Goal: Information Seeking & Learning: Learn about a topic

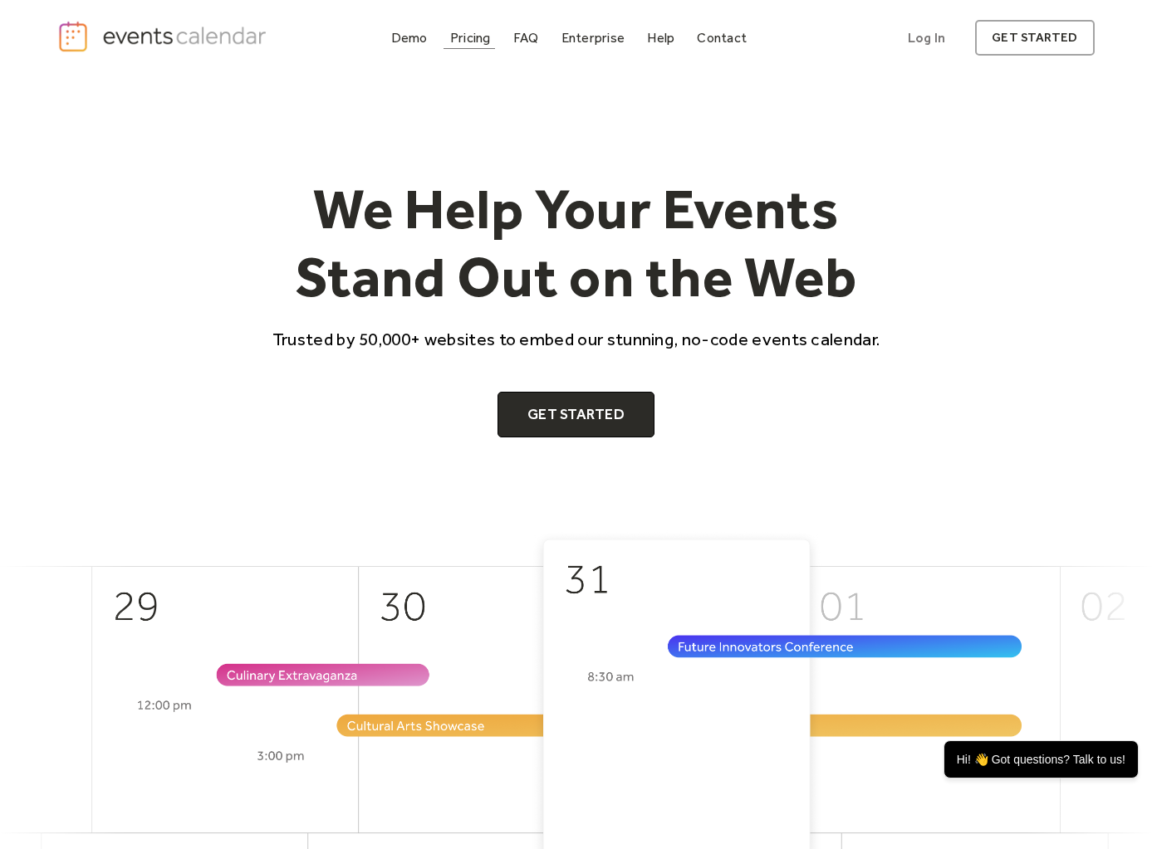
click at [478, 47] on link "Pricing" at bounding box center [470, 38] width 54 height 22
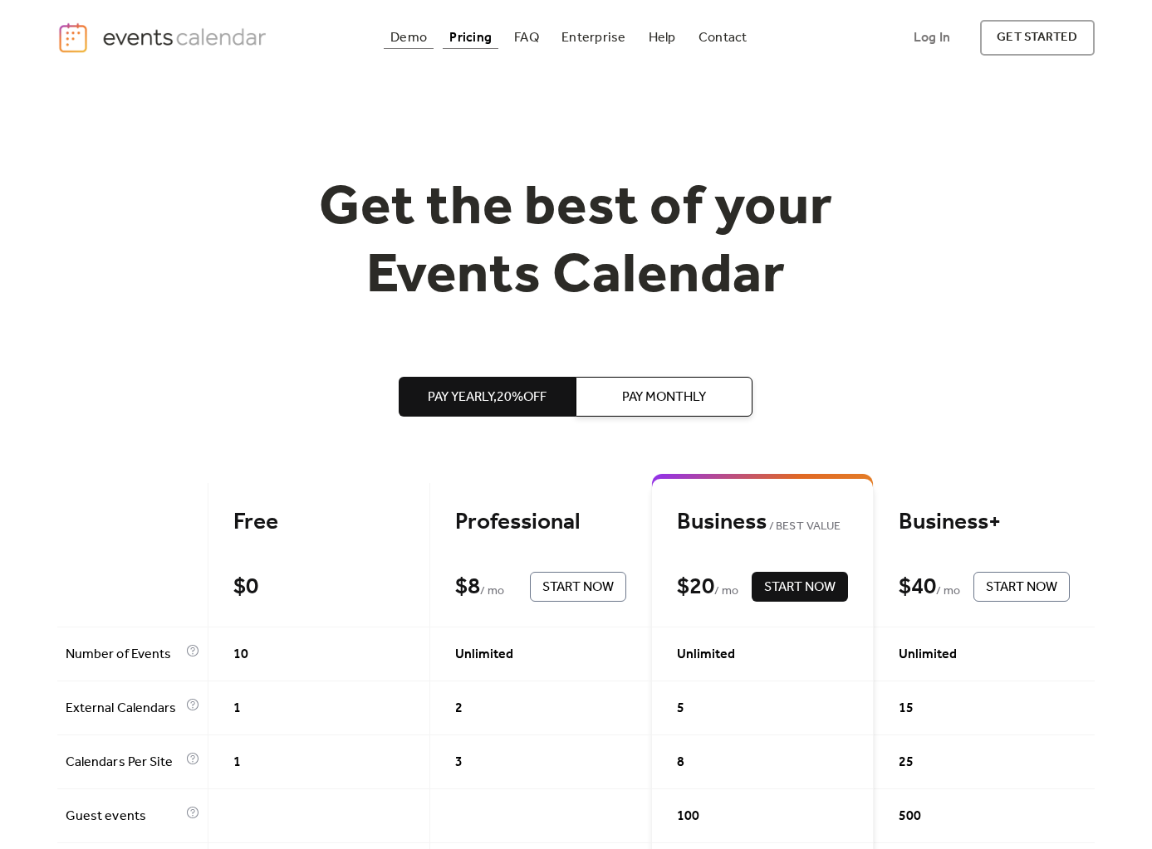
click at [390, 42] on link "Demo" at bounding box center [409, 38] width 50 height 22
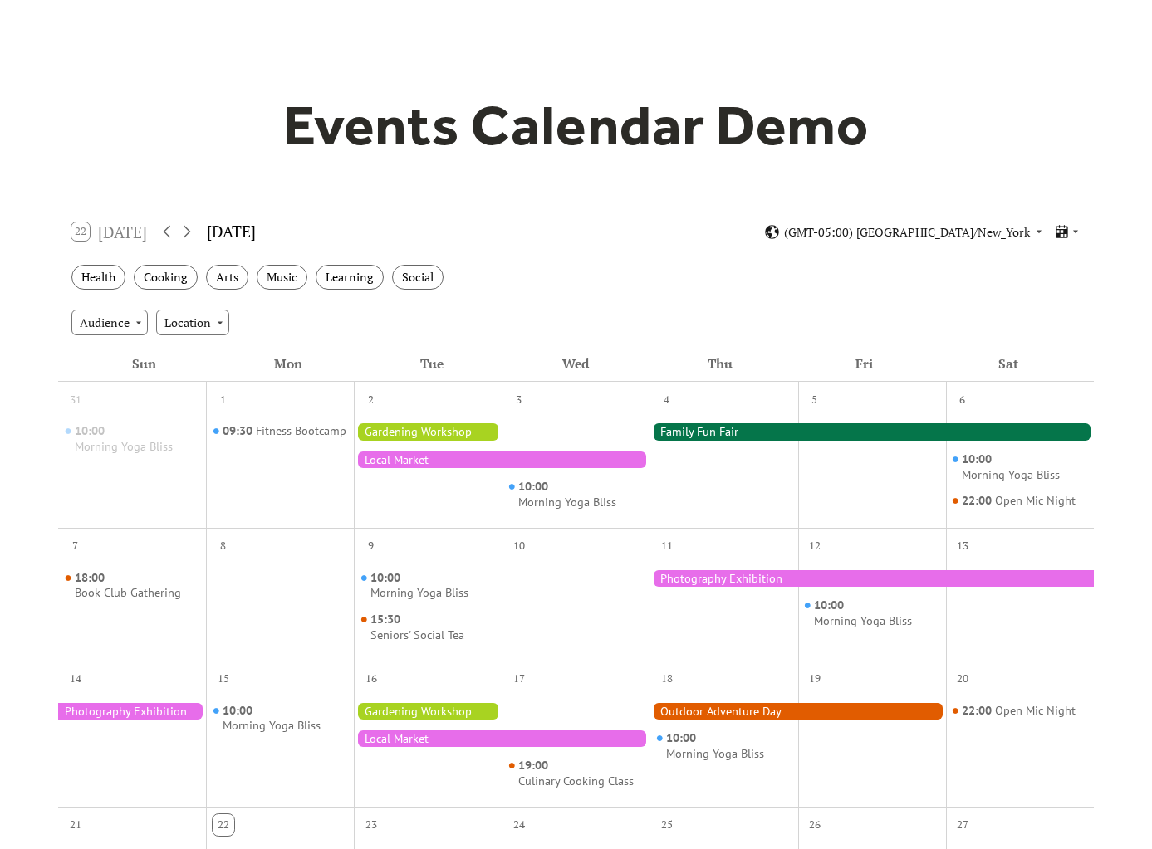
scroll to position [87, 0]
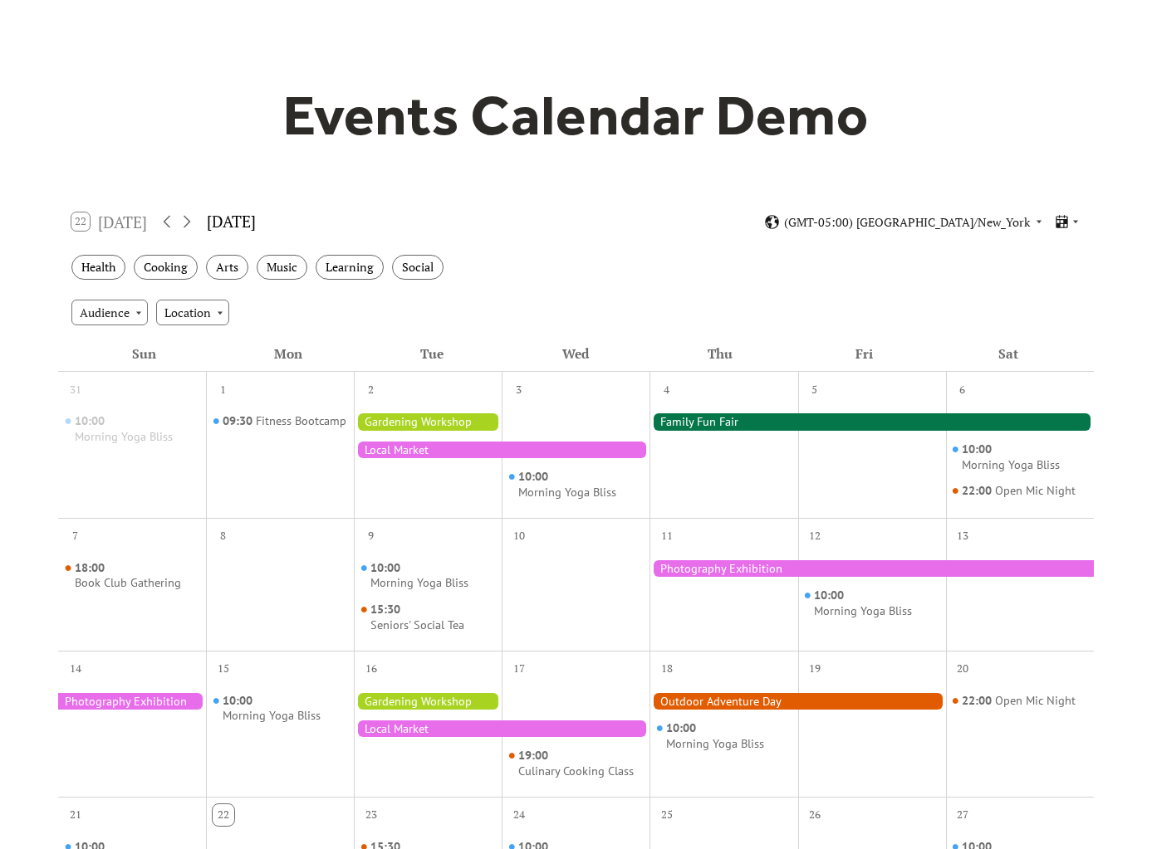
click at [712, 427] on div at bounding box center [870, 422] width 443 height 17
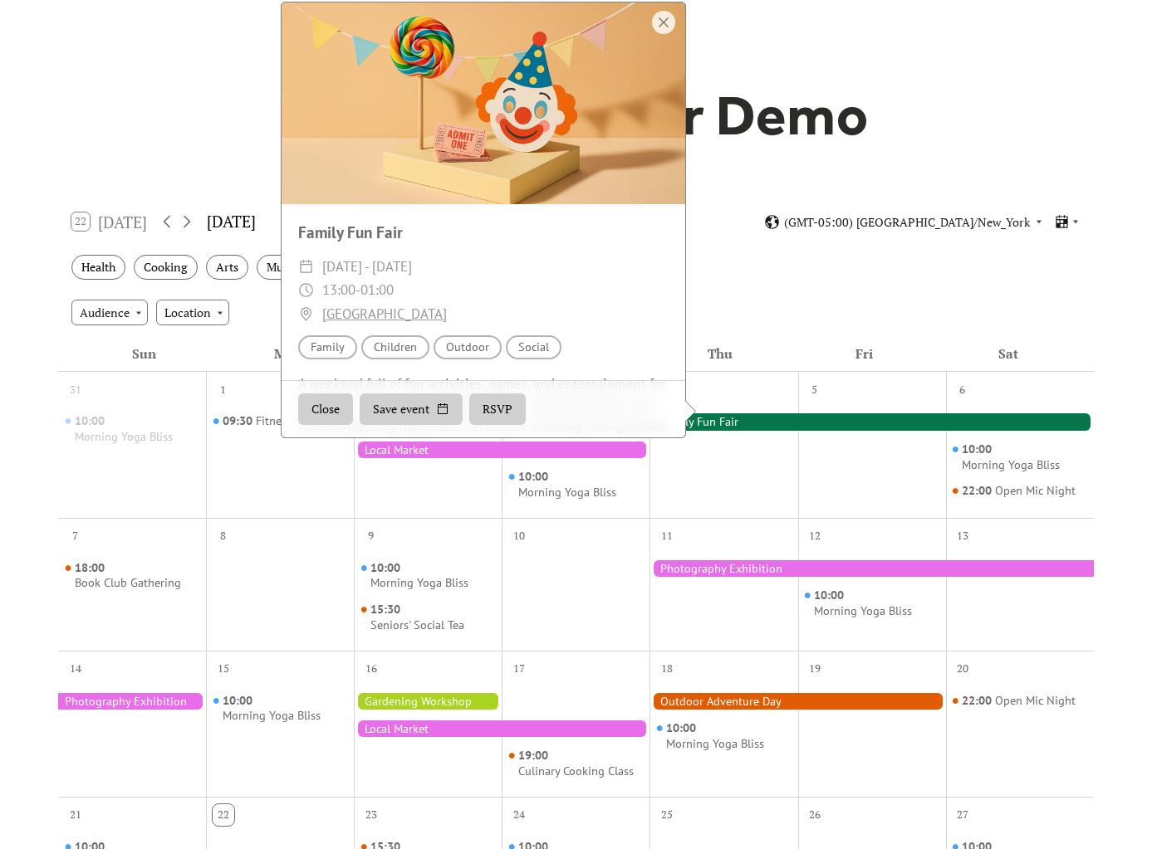
click at [379, 179] on div at bounding box center [483, 103] width 404 height 202
click at [379, 241] on div "Family Fun Fair" at bounding box center [483, 233] width 404 height 24
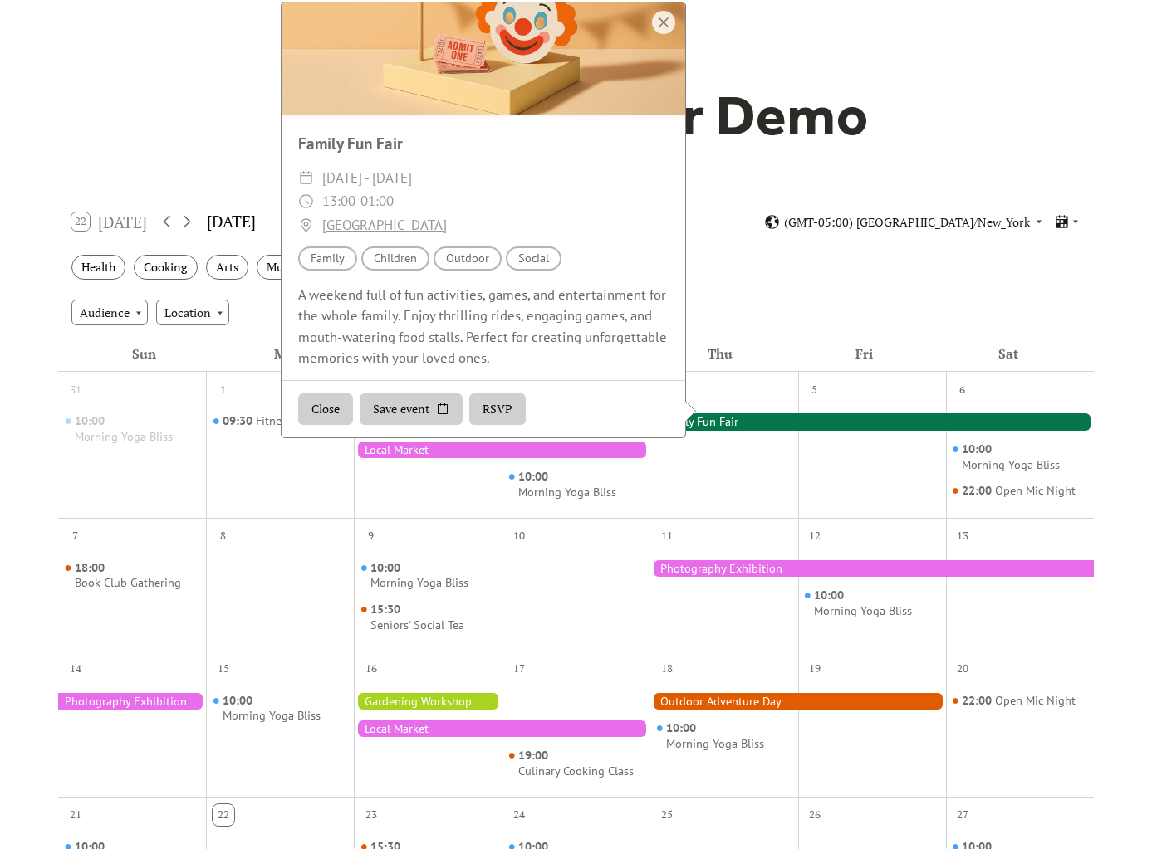
scroll to position [91, 0]
click at [741, 488] on div at bounding box center [723, 457] width 148 height 107
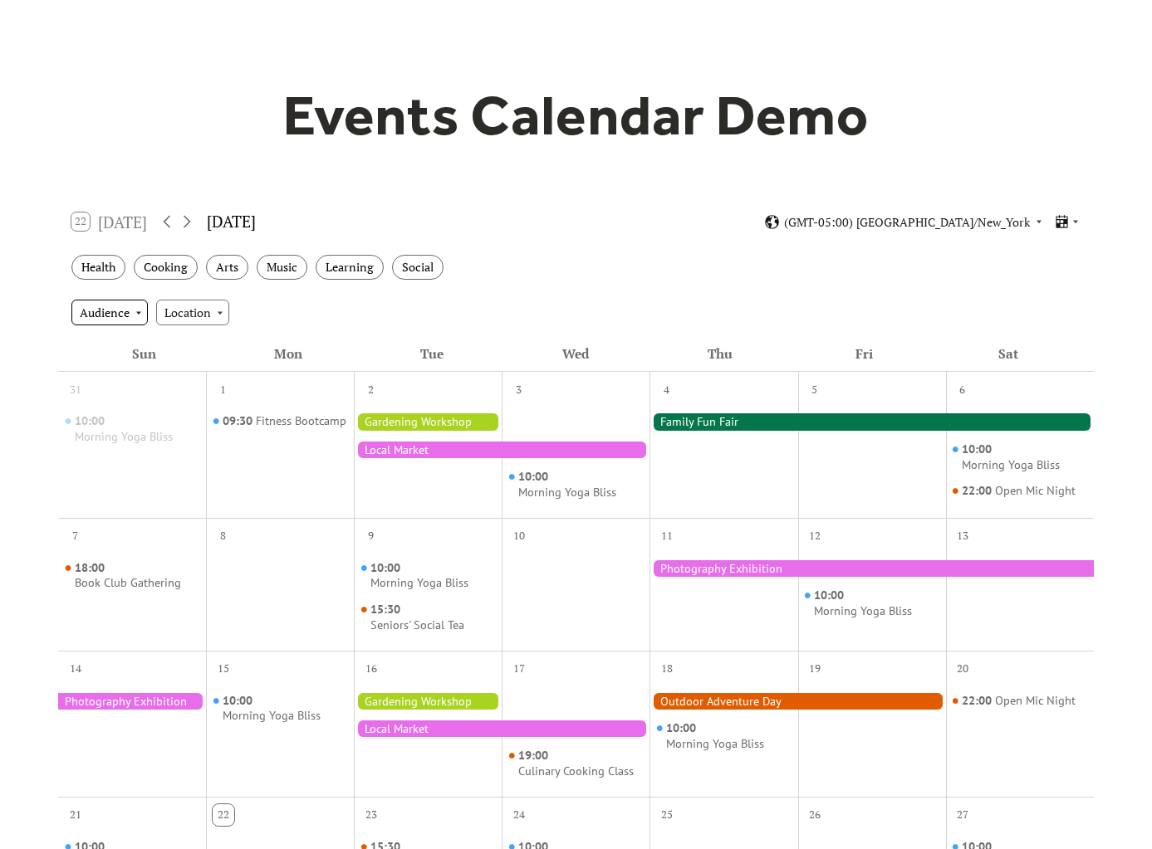
click at [122, 314] on div "Audience" at bounding box center [109, 312] width 76 height 25
click at [256, 309] on div "Audience Location" at bounding box center [575, 312] width 1035 height 45
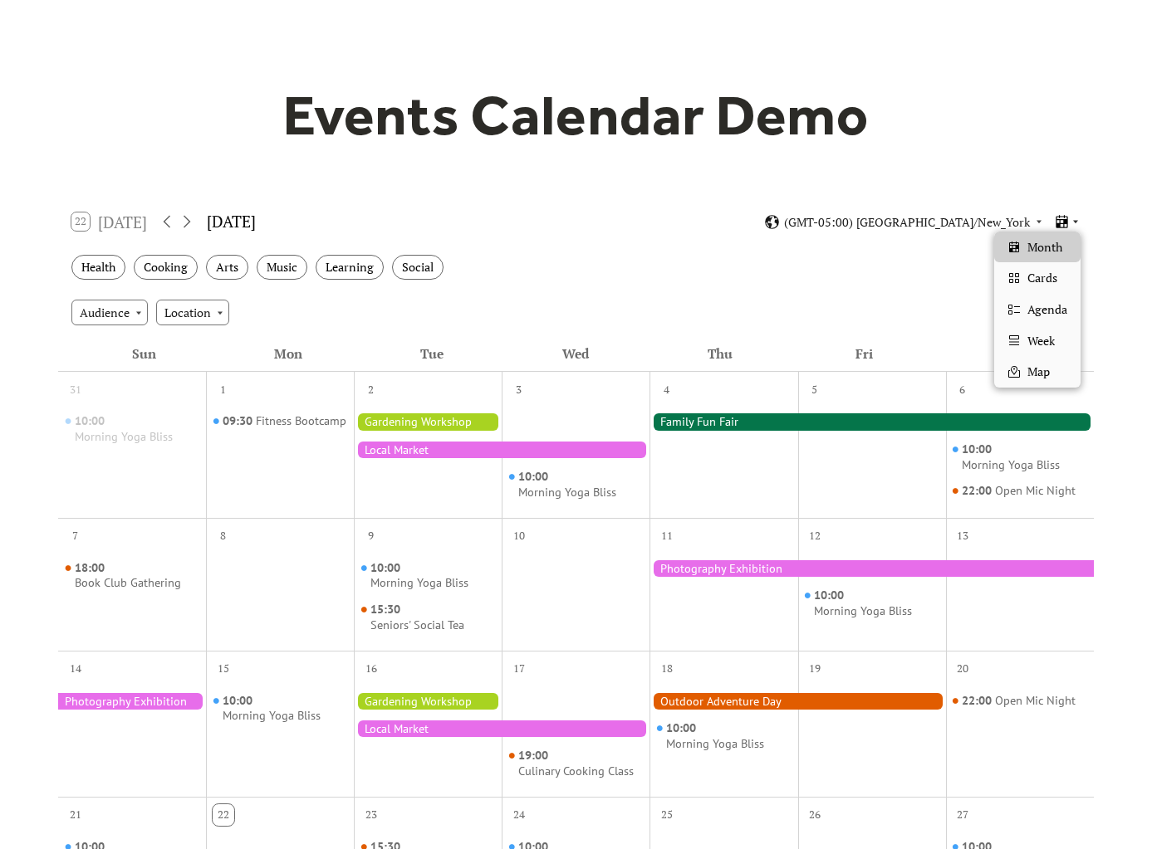
click at [1067, 221] on icon at bounding box center [1062, 221] width 12 height 13
click at [1053, 311] on span "Agenda" at bounding box center [1047, 310] width 40 height 18
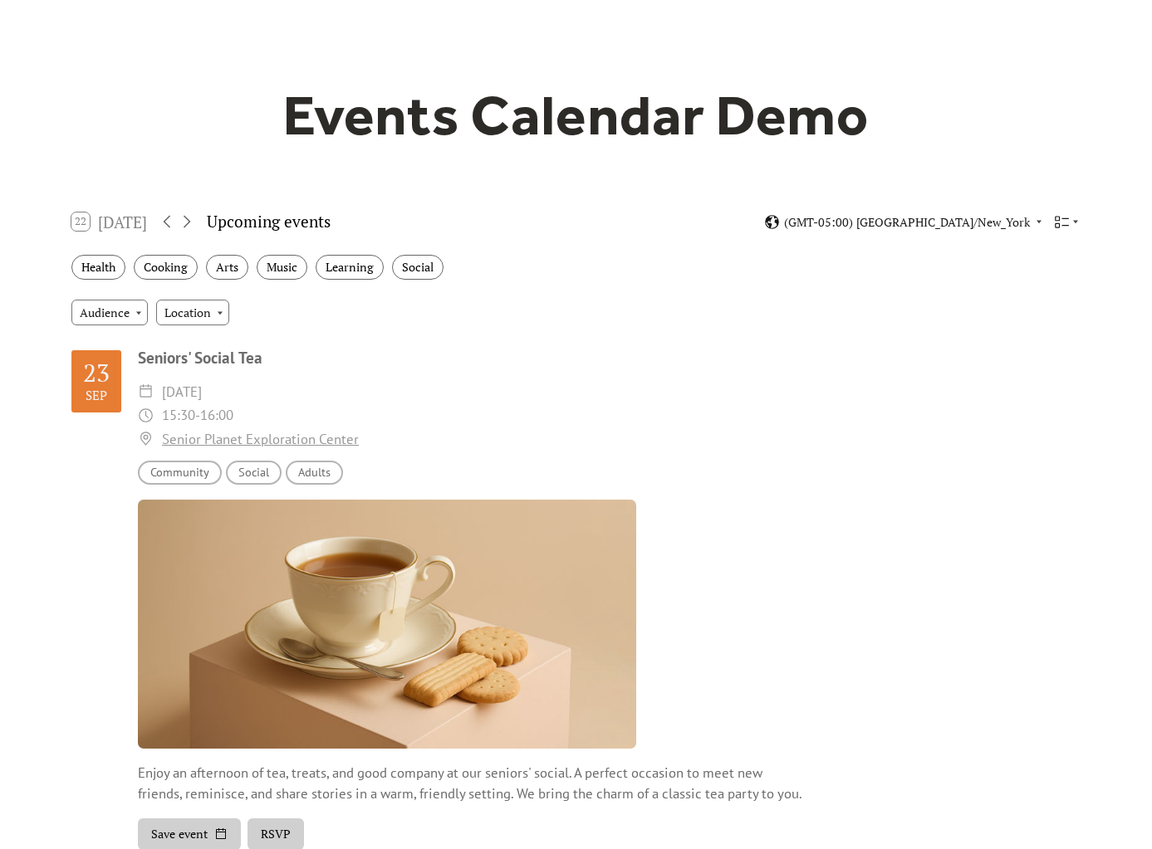
click at [477, 576] on div at bounding box center [387, 624] width 498 height 249
click at [182, 358] on div "Seniors' Social Tea" at bounding box center [609, 358] width 942 height 24
click at [101, 384] on div "23" at bounding box center [96, 372] width 27 height 25
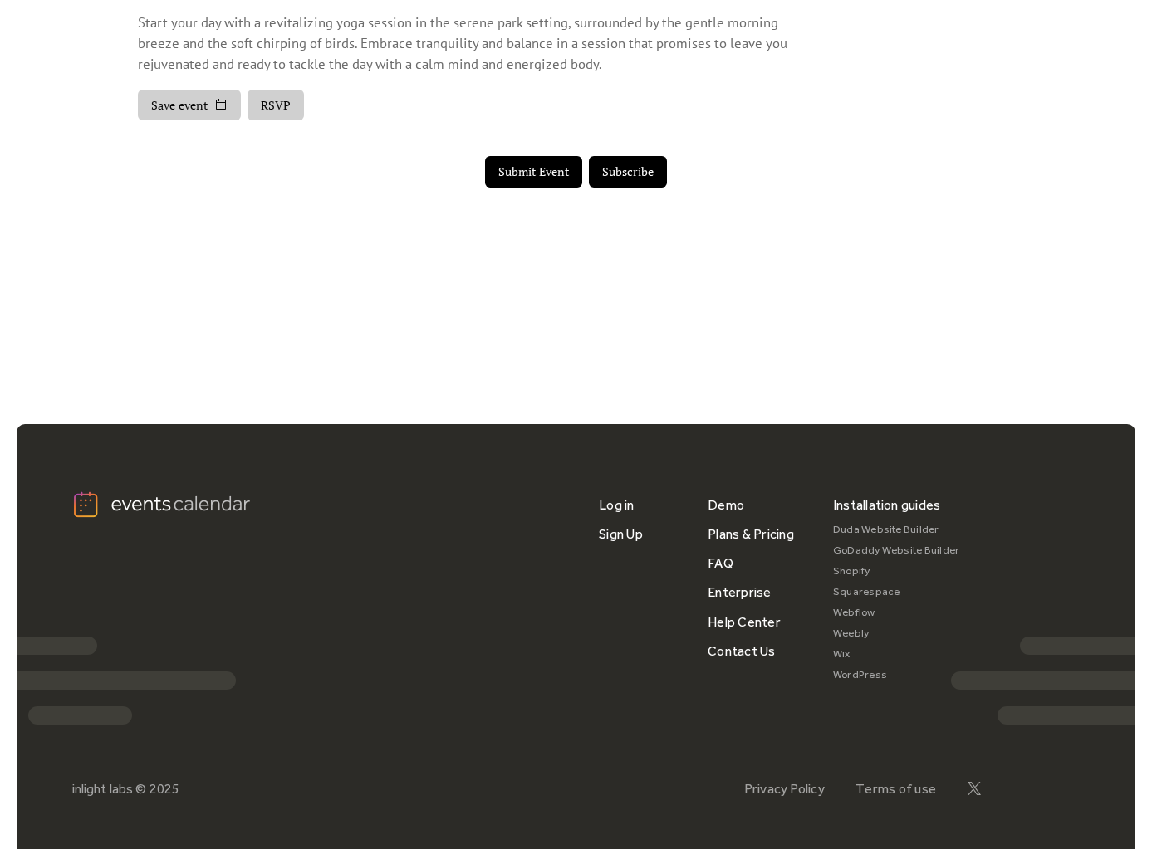
scroll to position [3610, 0]
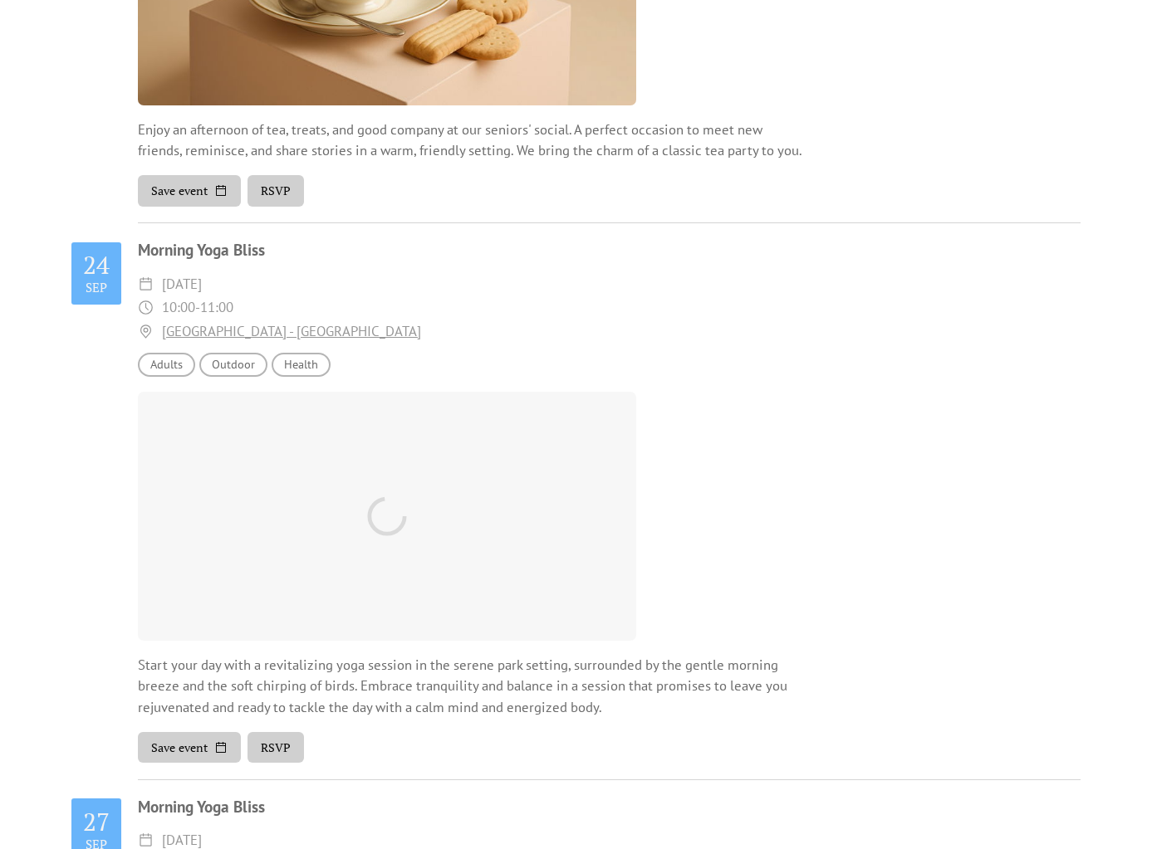
scroll to position [629, 0]
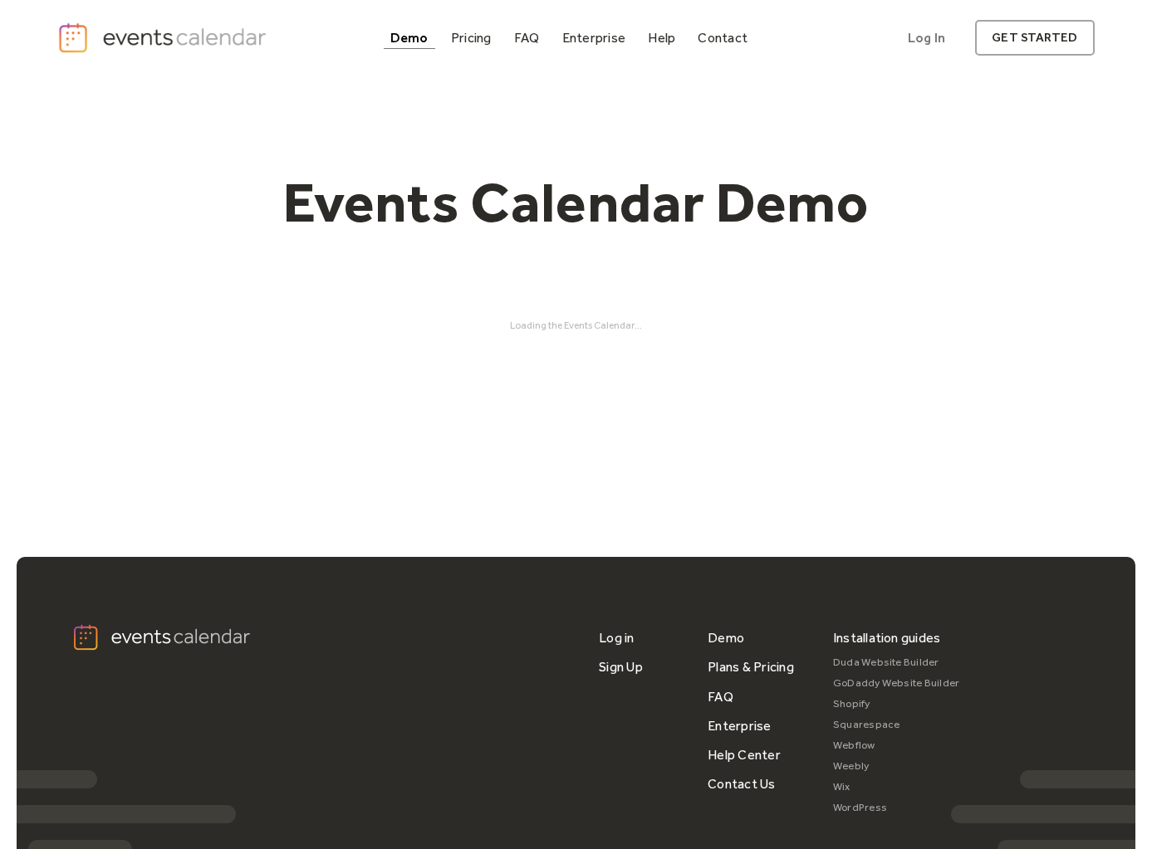
scroll to position [119, 0]
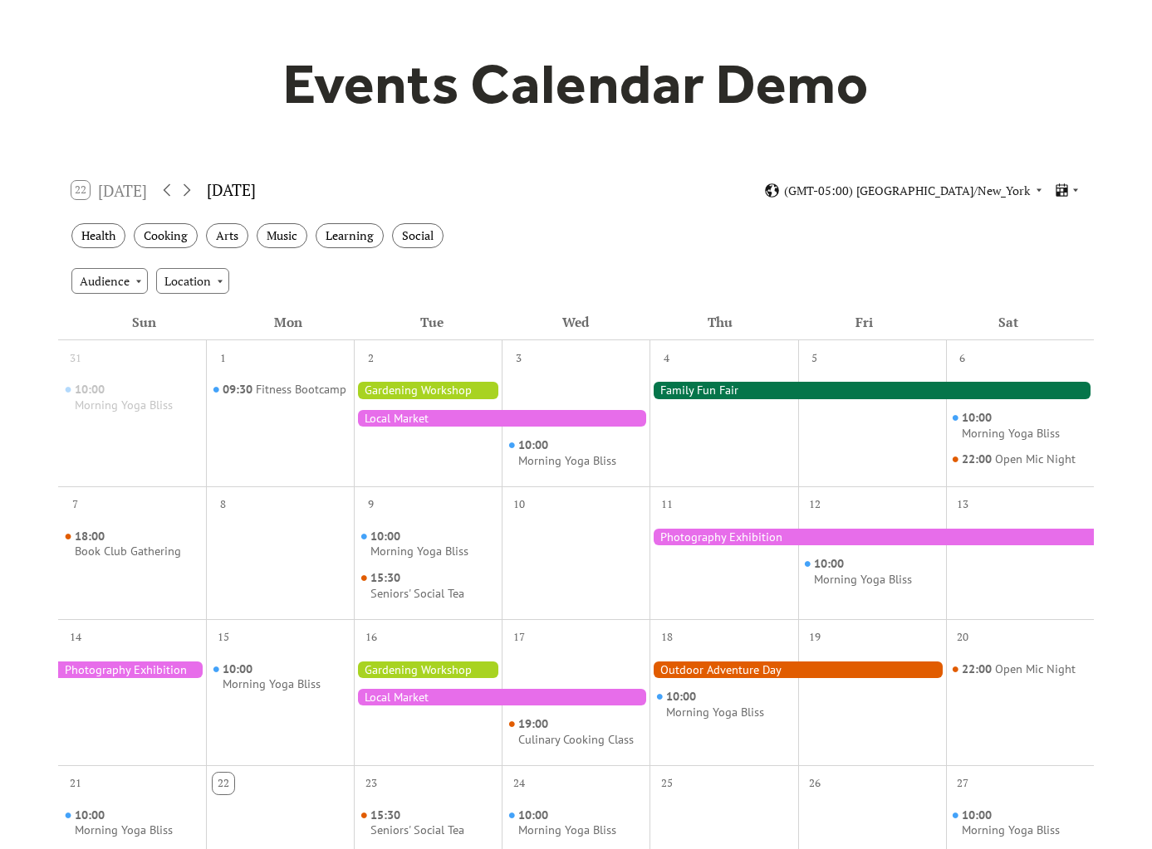
click at [417, 417] on div at bounding box center [502, 418] width 296 height 17
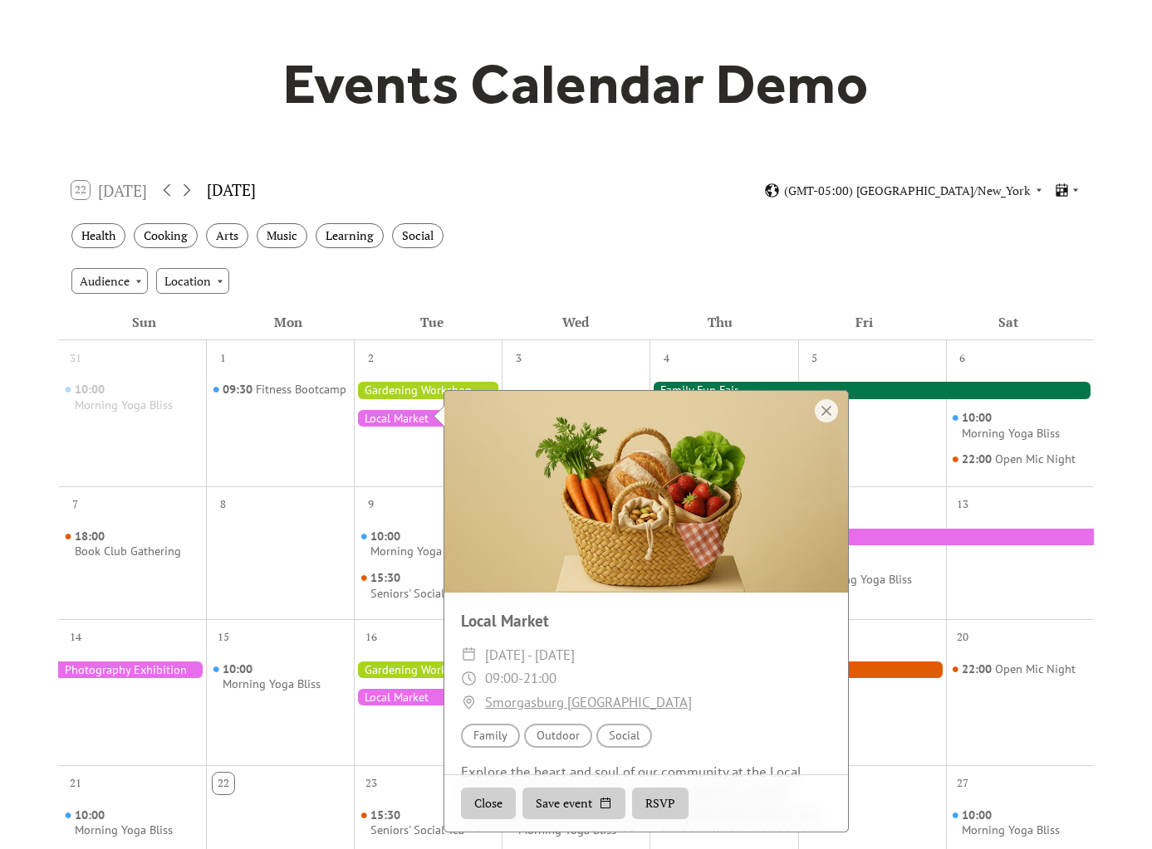
click at [649, 800] on button "RSVP" at bounding box center [660, 804] width 56 height 32
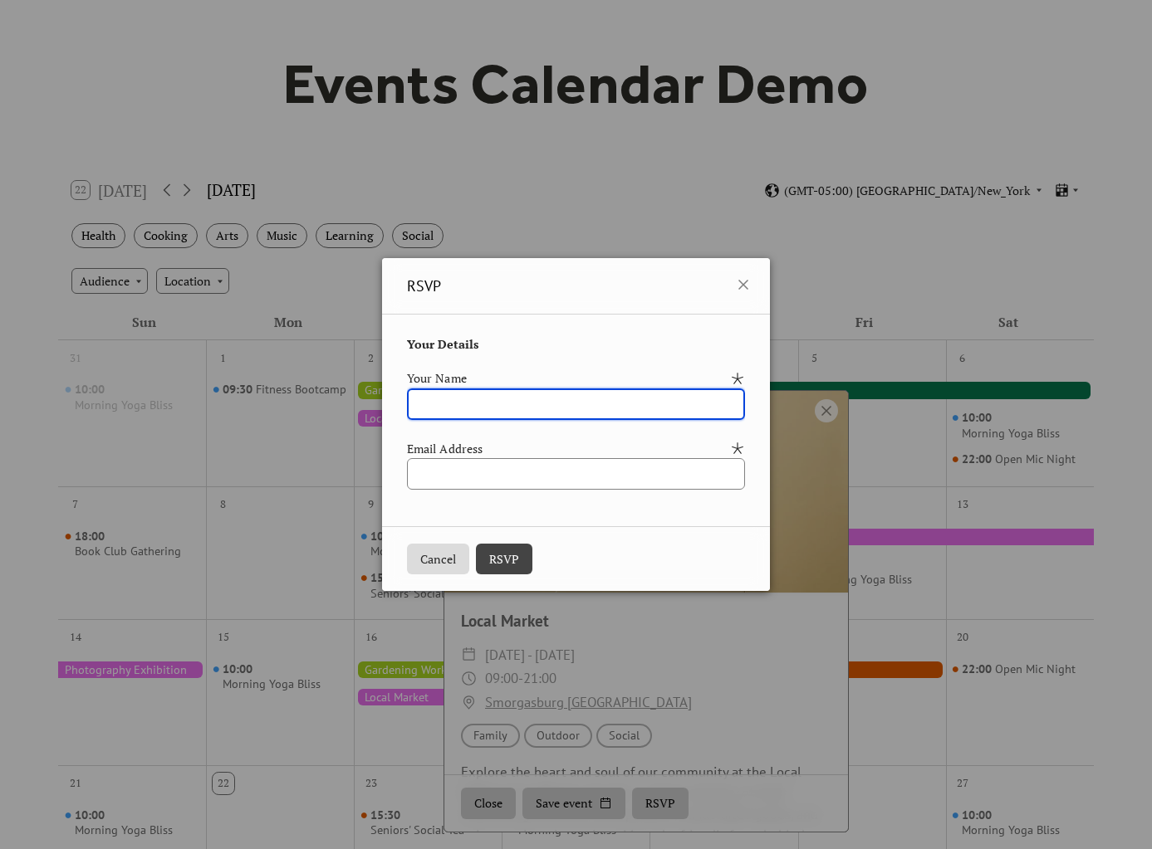
click at [419, 560] on button "Cancel" at bounding box center [438, 560] width 62 height 32
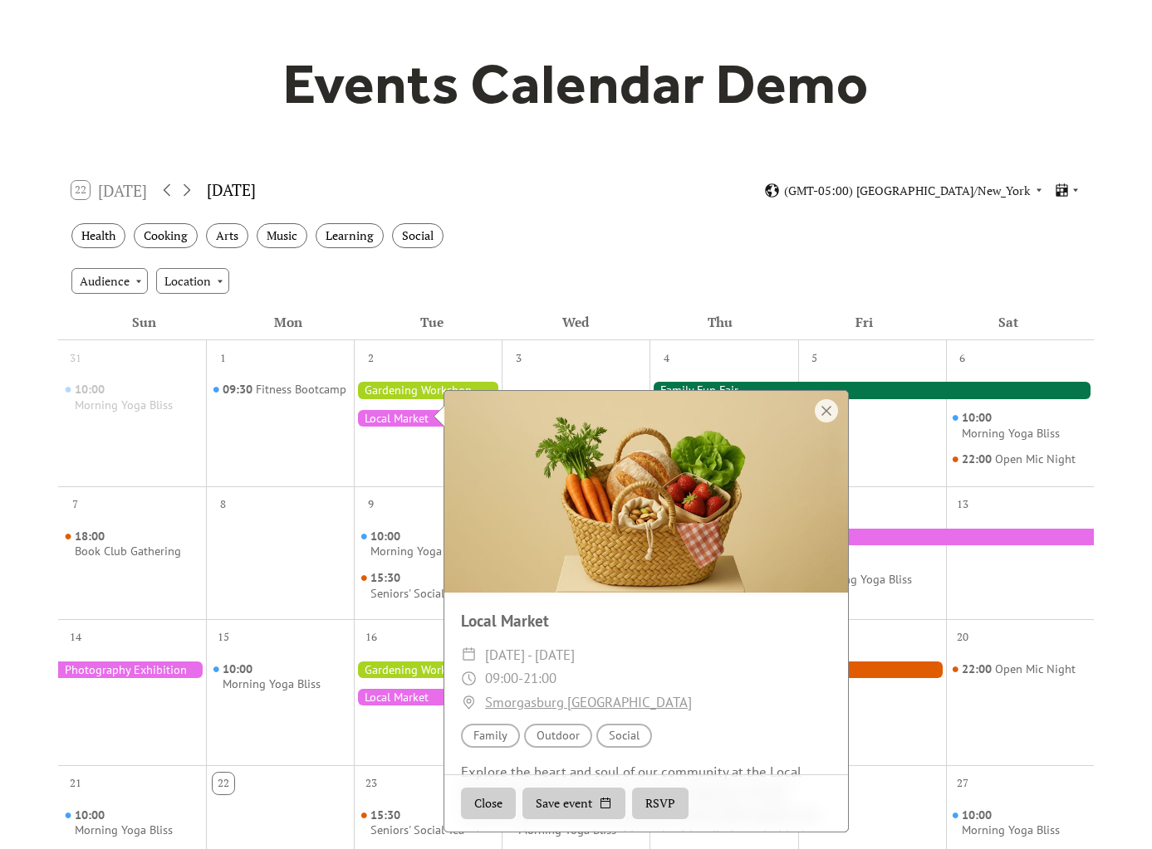
click at [483, 808] on button "Close" at bounding box center [488, 804] width 55 height 32
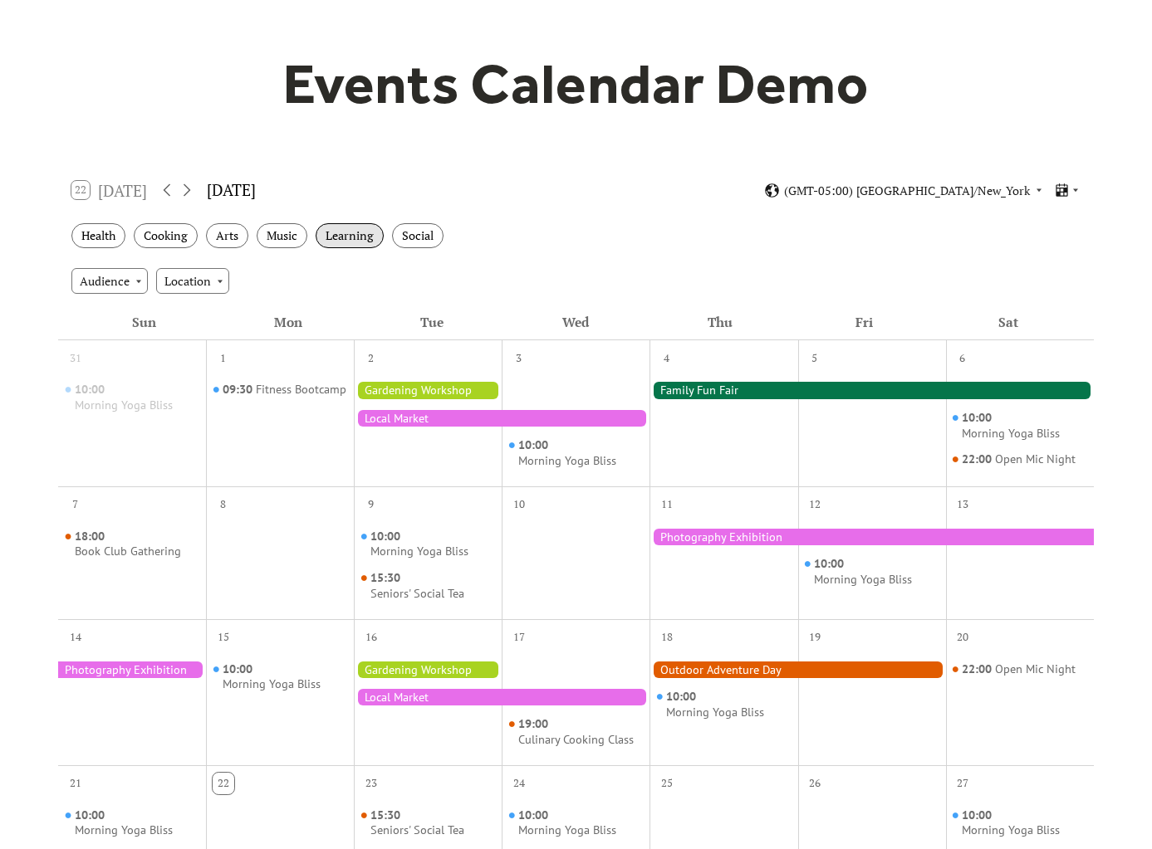
click at [344, 228] on div "Learning" at bounding box center [350, 236] width 68 height 26
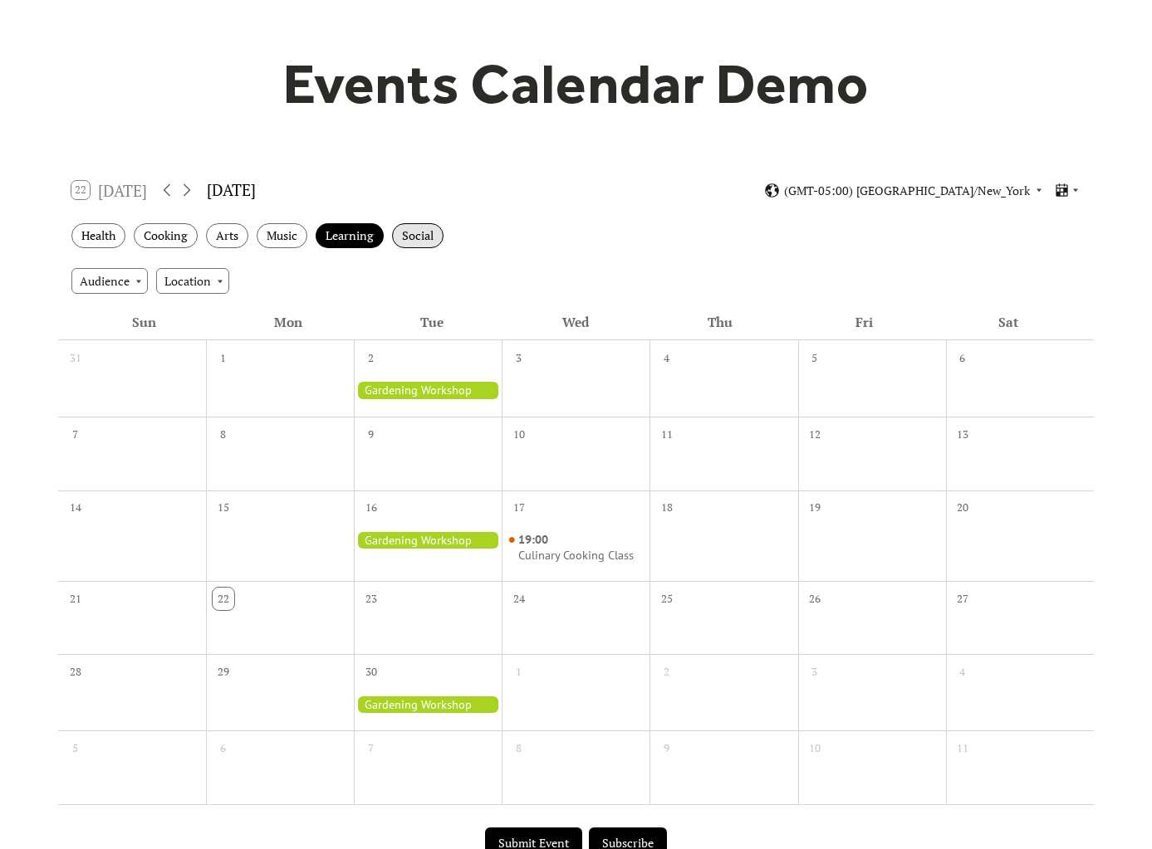
click at [415, 232] on div "Social" at bounding box center [417, 236] width 51 height 26
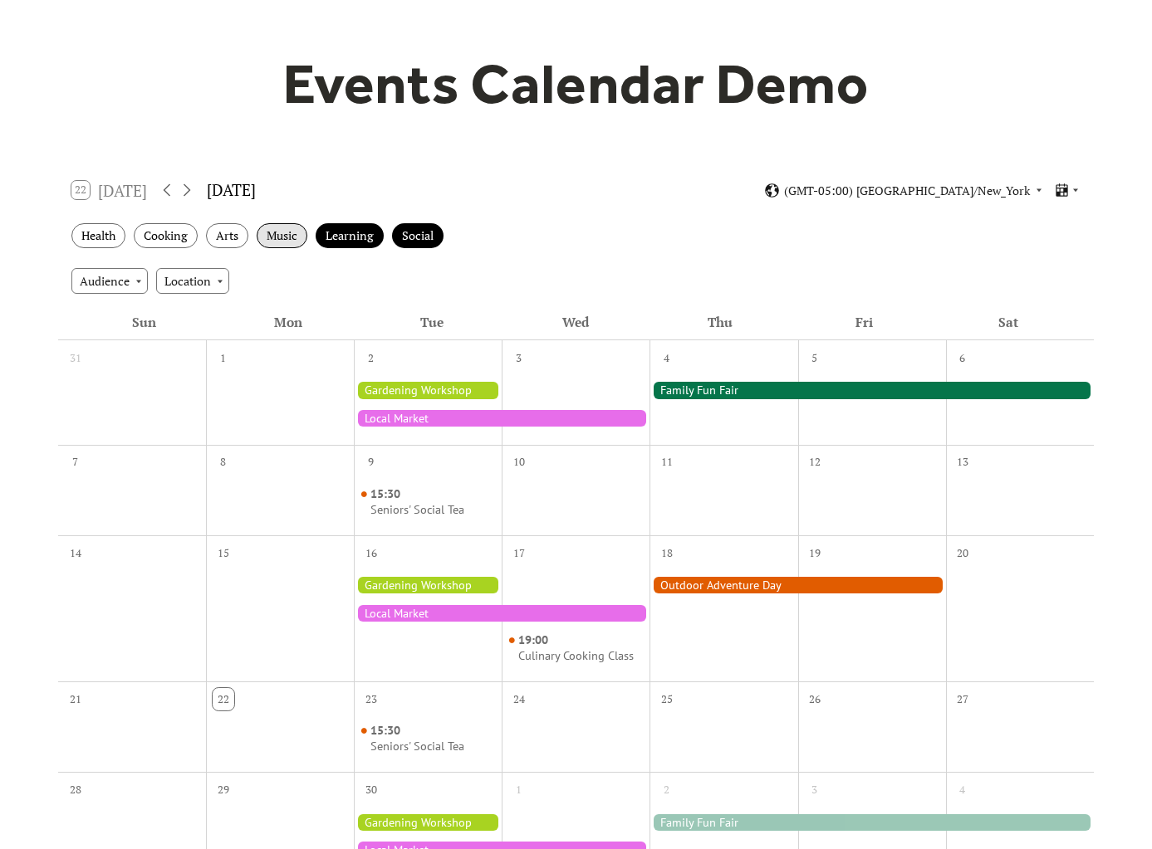
click at [290, 237] on div "Music" at bounding box center [282, 236] width 51 height 26
click at [235, 237] on div "Arts" at bounding box center [227, 236] width 42 height 26
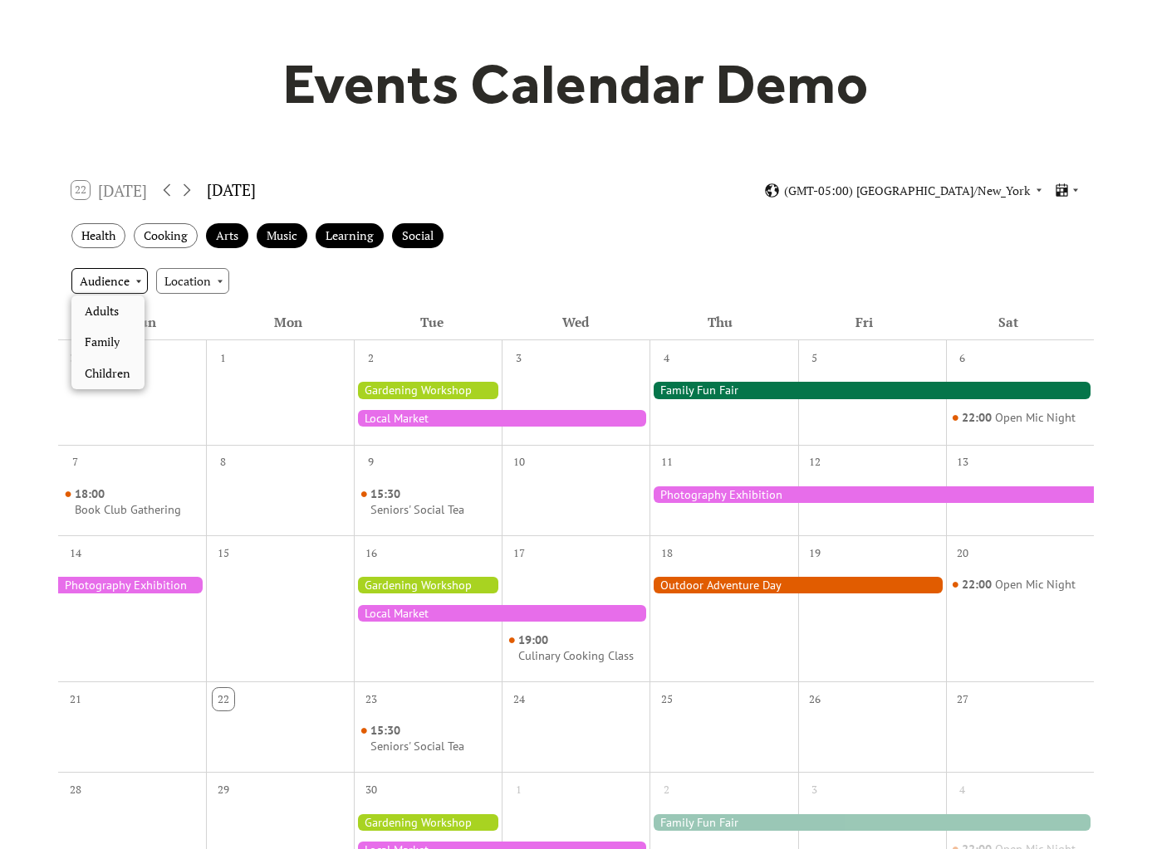
click at [144, 280] on div "Audience" at bounding box center [109, 280] width 76 height 25
click at [114, 348] on span "Family" at bounding box center [102, 342] width 35 height 18
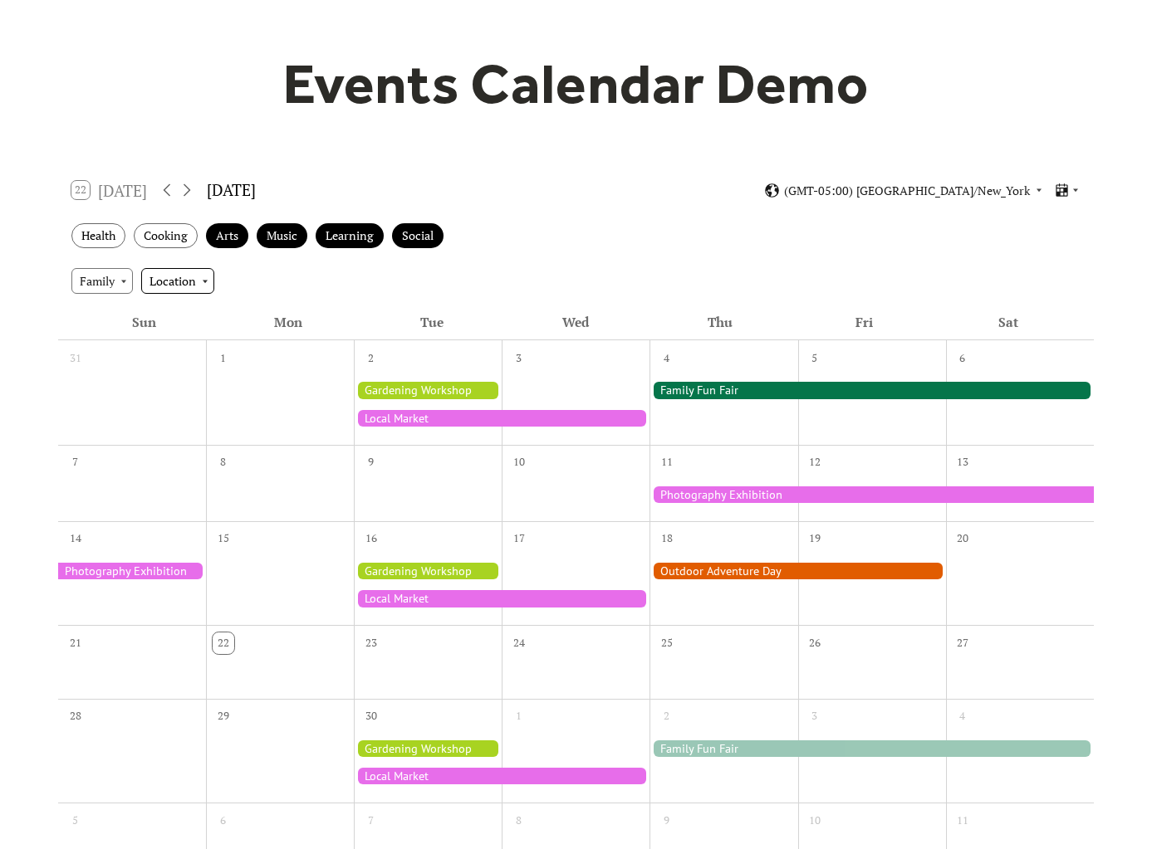
click at [175, 285] on div "Location" at bounding box center [177, 280] width 73 height 25
click at [180, 305] on span "Indoor" at bounding box center [174, 311] width 37 height 18
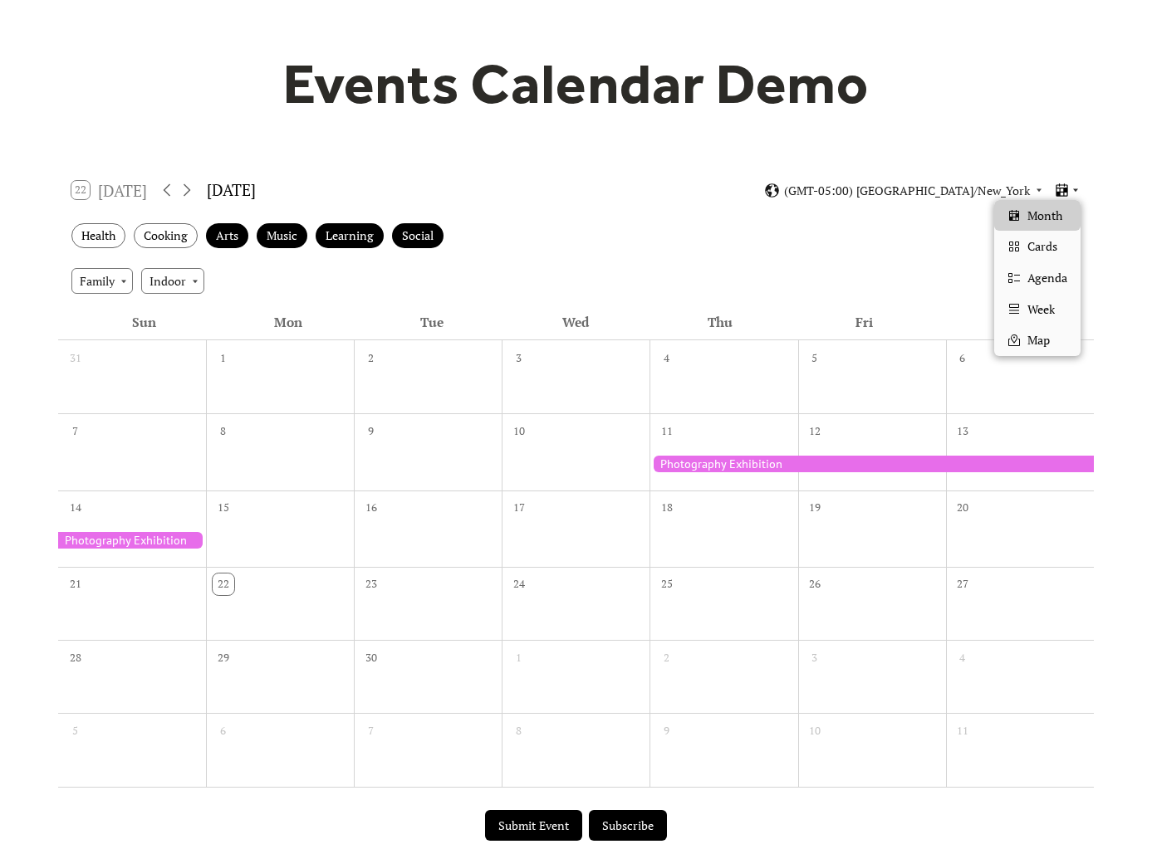
click at [1066, 183] on icon at bounding box center [1062, 191] width 16 height 16
click at [1060, 282] on span "Agenda" at bounding box center [1047, 278] width 40 height 18
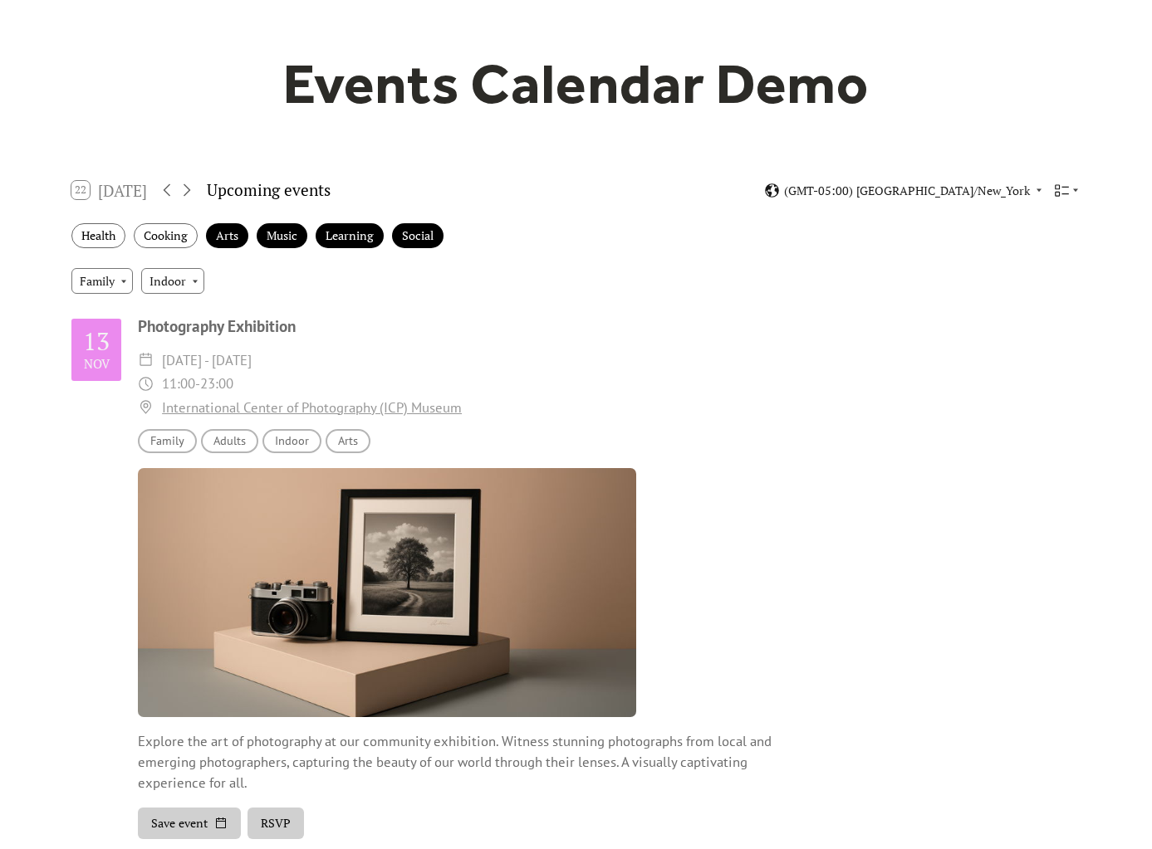
click at [1069, 200] on div "22 [DATE] Upcoming events (GMT-05:00) [GEOGRAPHIC_DATA]/New_York" at bounding box center [575, 191] width 1035 height 44
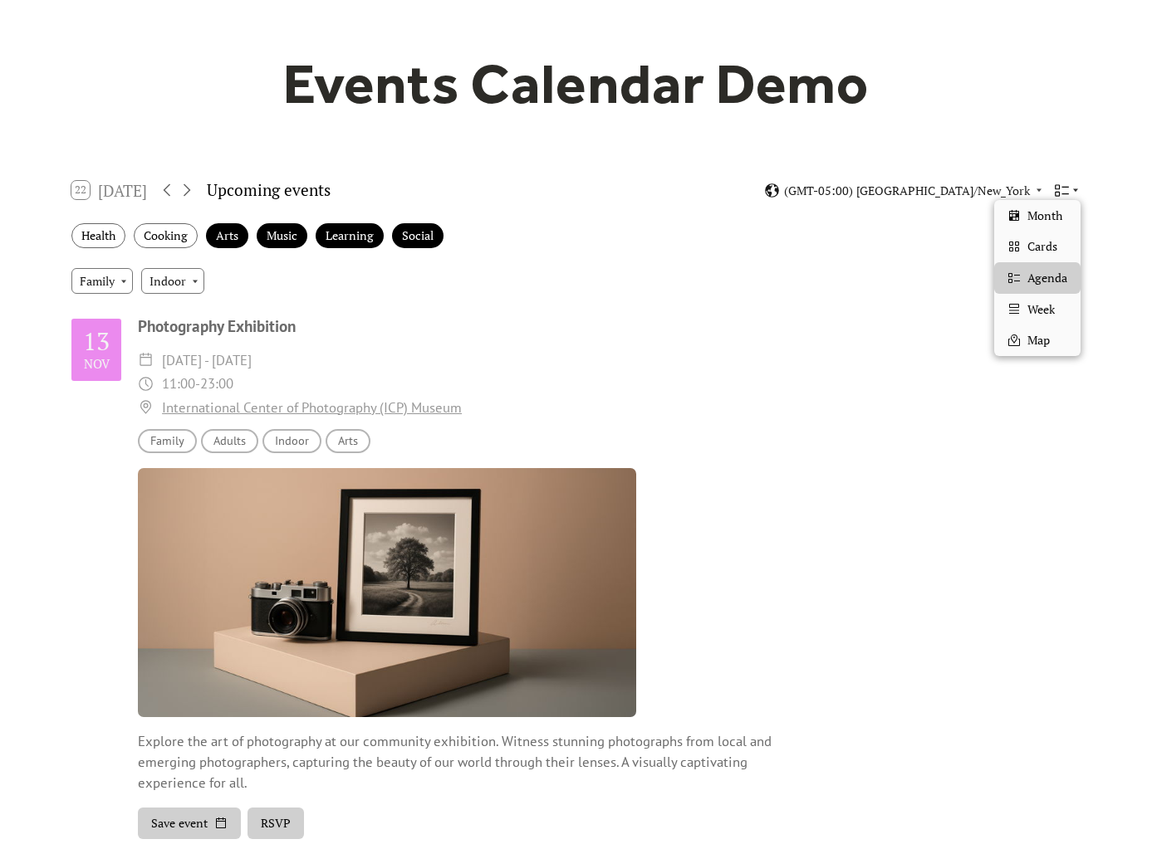
click at [1061, 193] on icon at bounding box center [1062, 191] width 16 height 16
click at [1050, 301] on span "Week" at bounding box center [1040, 310] width 27 height 18
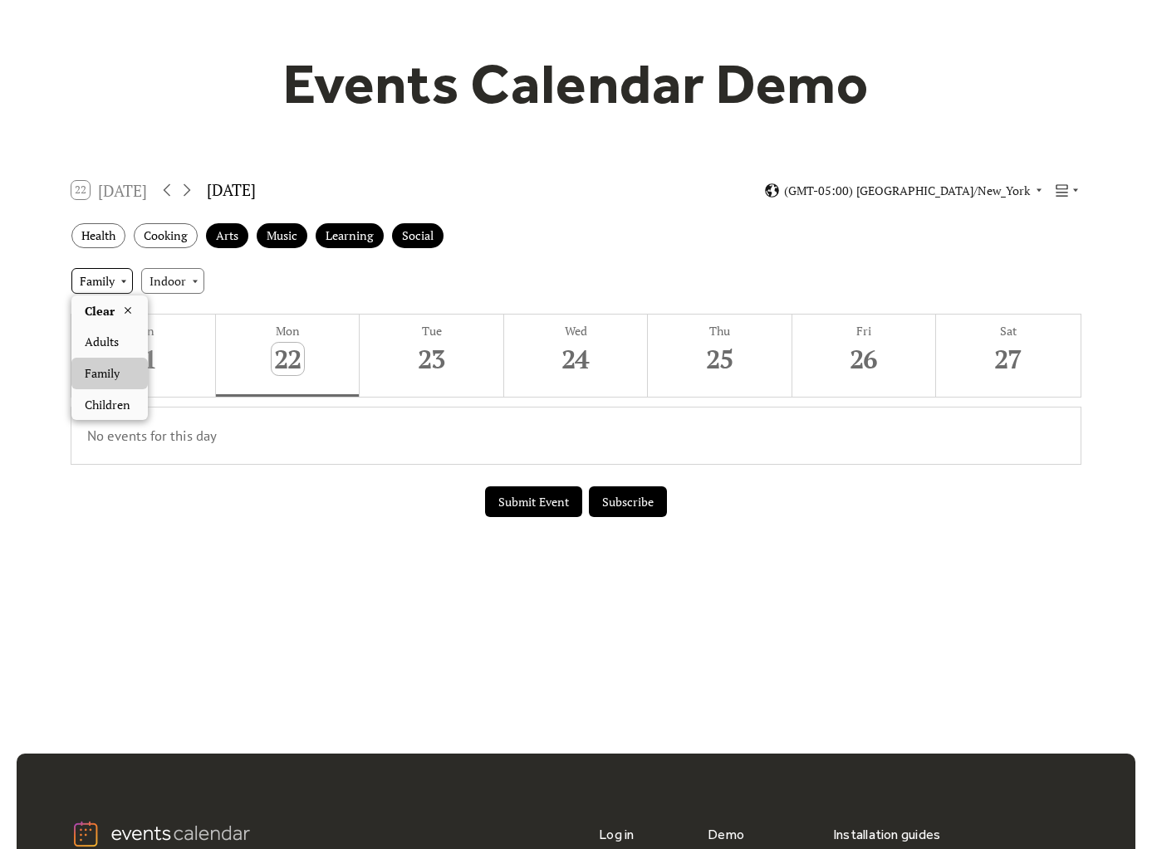
click at [97, 287] on div "Family" at bounding box center [101, 280] width 61 height 25
click at [102, 307] on span "Clear" at bounding box center [100, 311] width 30 height 18
click at [172, 279] on div "Indoor" at bounding box center [187, 280] width 63 height 25
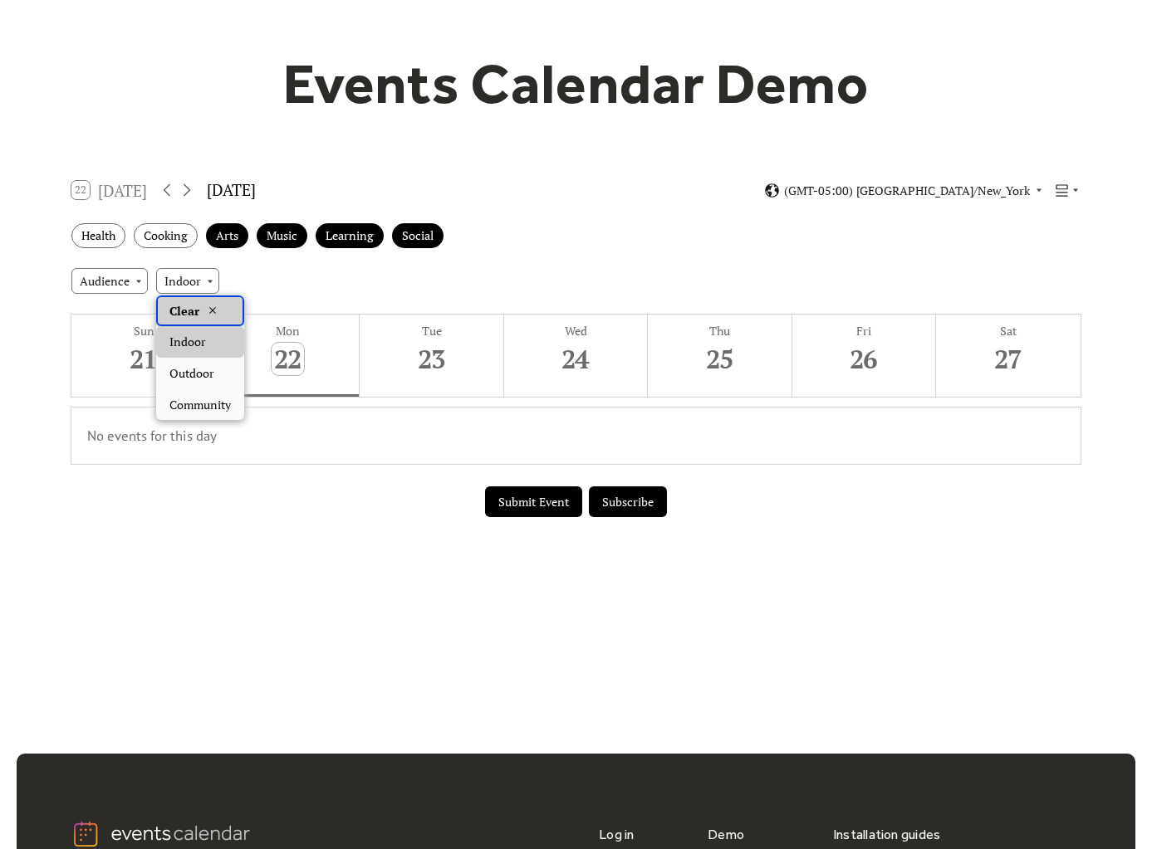
click at [180, 311] on span "Clear" at bounding box center [184, 311] width 30 height 18
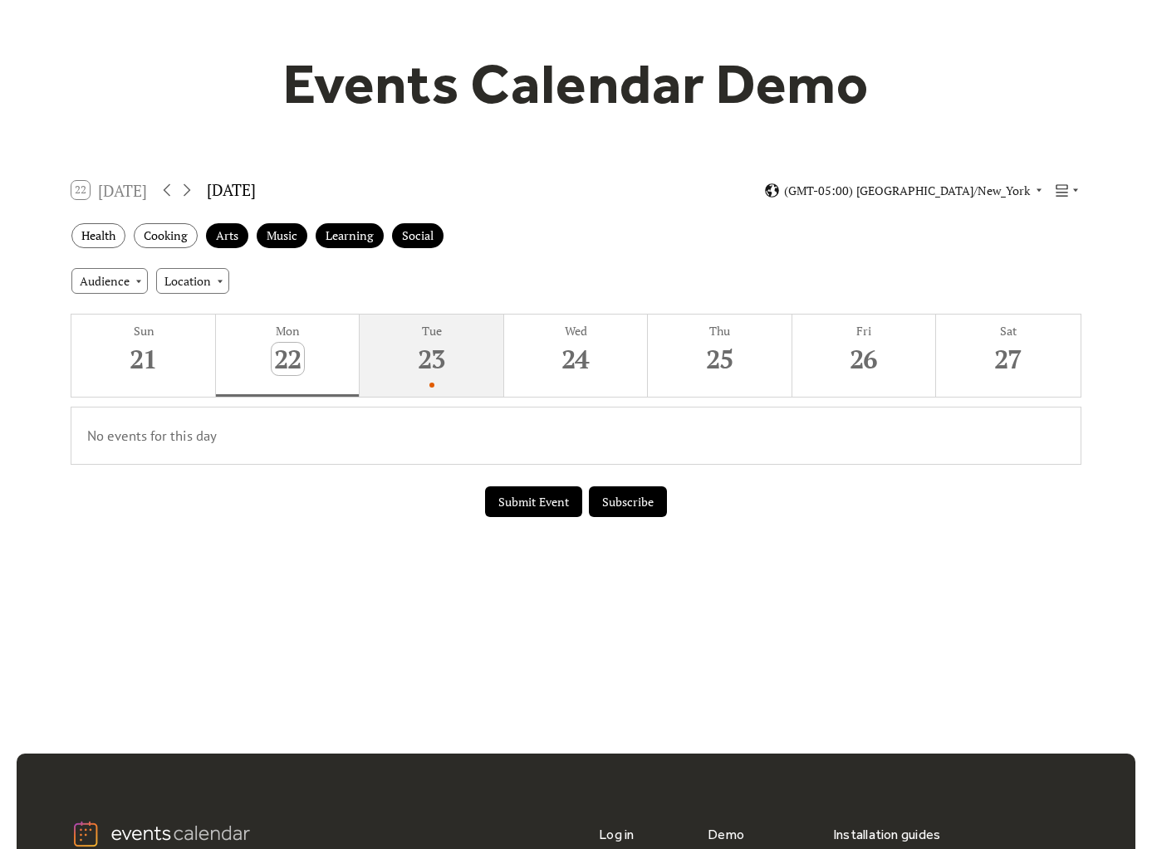
click at [423, 382] on button "Tue 23" at bounding box center [432, 356] width 144 height 82
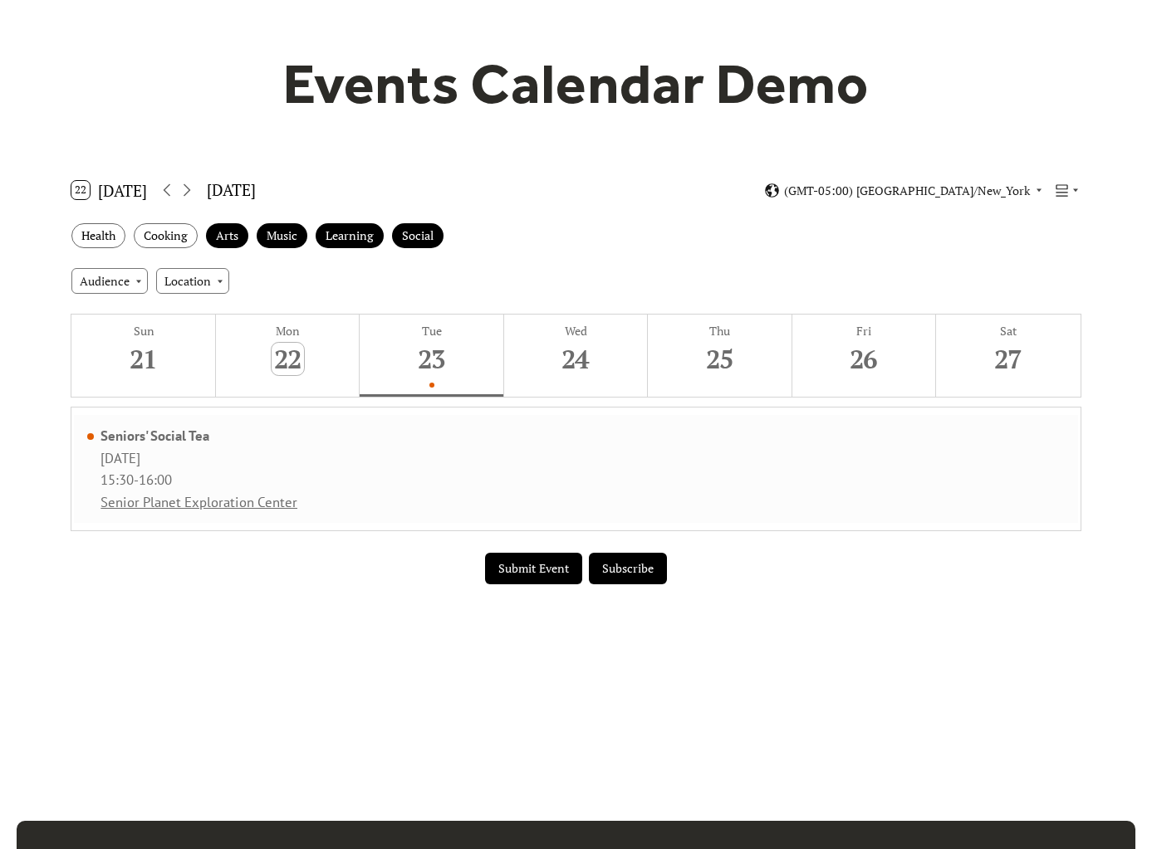
click at [177, 503] on link "Senior Planet Exploration Center" at bounding box center [198, 502] width 197 height 18
